Goal: Task Accomplishment & Management: Use online tool/utility

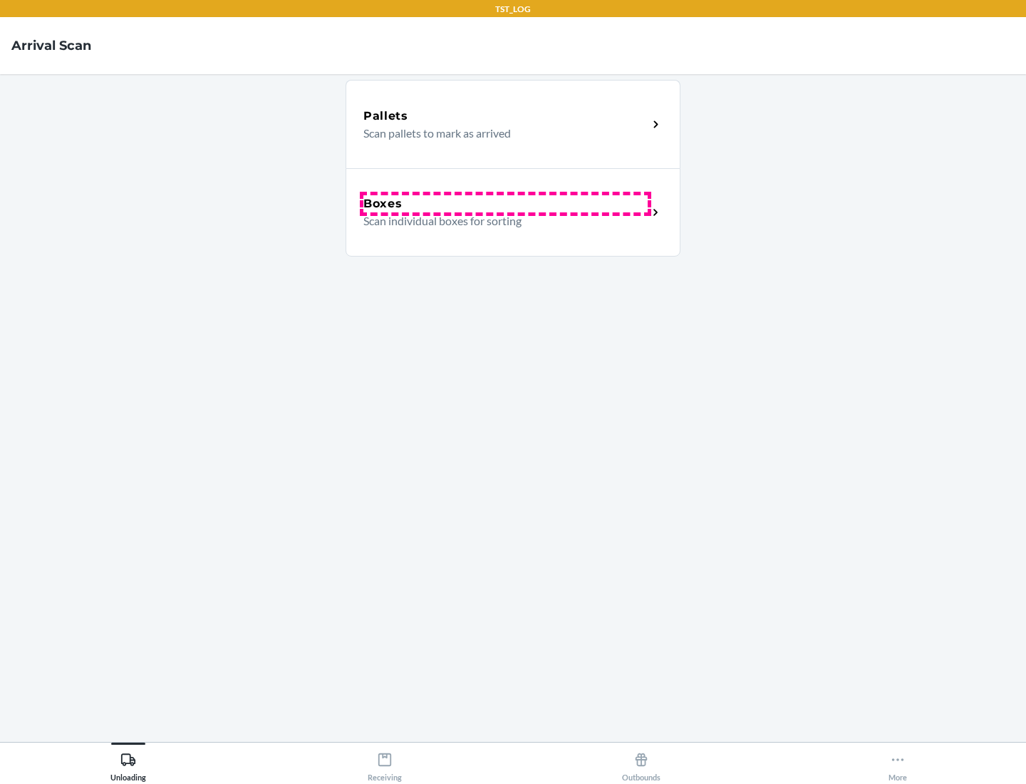
click at [505, 204] on div "Boxes" at bounding box center [505, 203] width 284 height 17
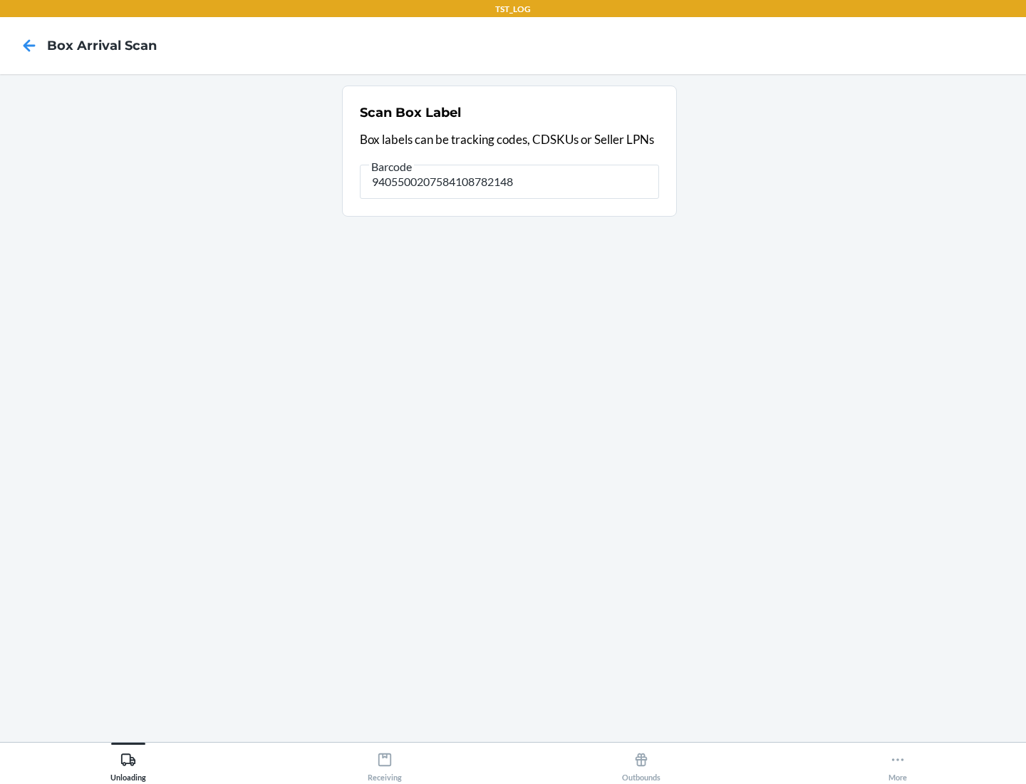
type input "9405500207584108782148"
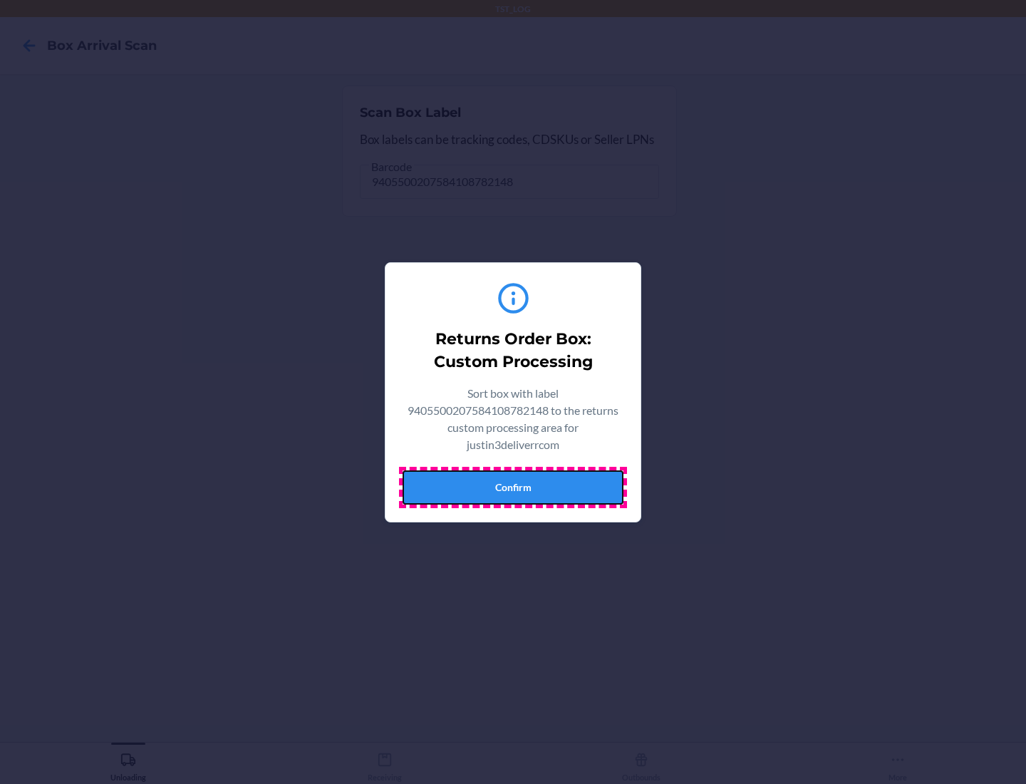
click at [513, 487] on button "Confirm" at bounding box center [513, 487] width 221 height 34
